Goal: Transaction & Acquisition: Book appointment/travel/reservation

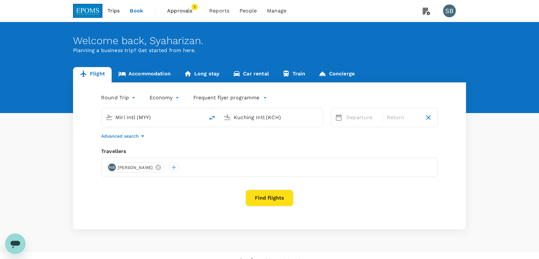
click at [187, 12] on span "Approvals" at bounding box center [183, 11] width 32 height 8
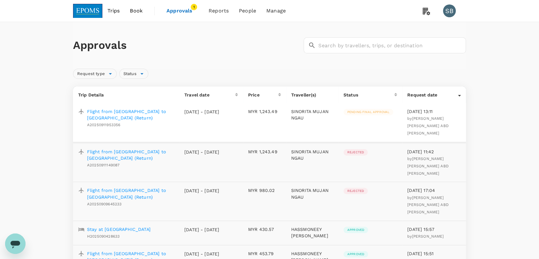
click at [83, 11] on img at bounding box center [87, 11] width 29 height 14
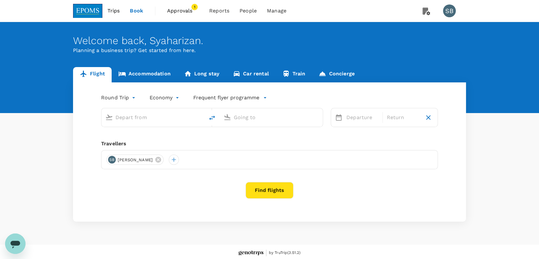
type input "Miri Intl (MYY)"
type input "Kuching Intl (KCH)"
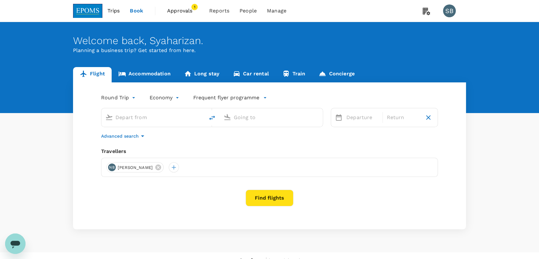
type input "Miri Intl (MYY)"
type input "Kuching Intl (KCH)"
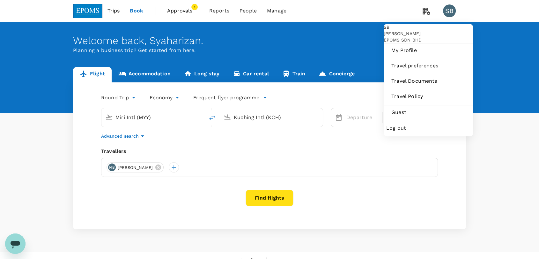
click at [419, 132] on span "Log out" at bounding box center [429, 128] width 84 height 8
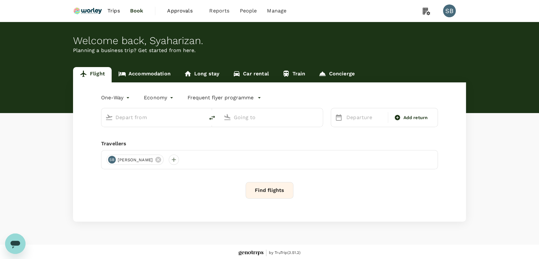
type input "roundtrip"
type input "Abu Dhabi Intl (AUH)"
type input "Kuala Lumpur Intl ([GEOGRAPHIC_DATA])"
